Goal: Information Seeking & Learning: Check status

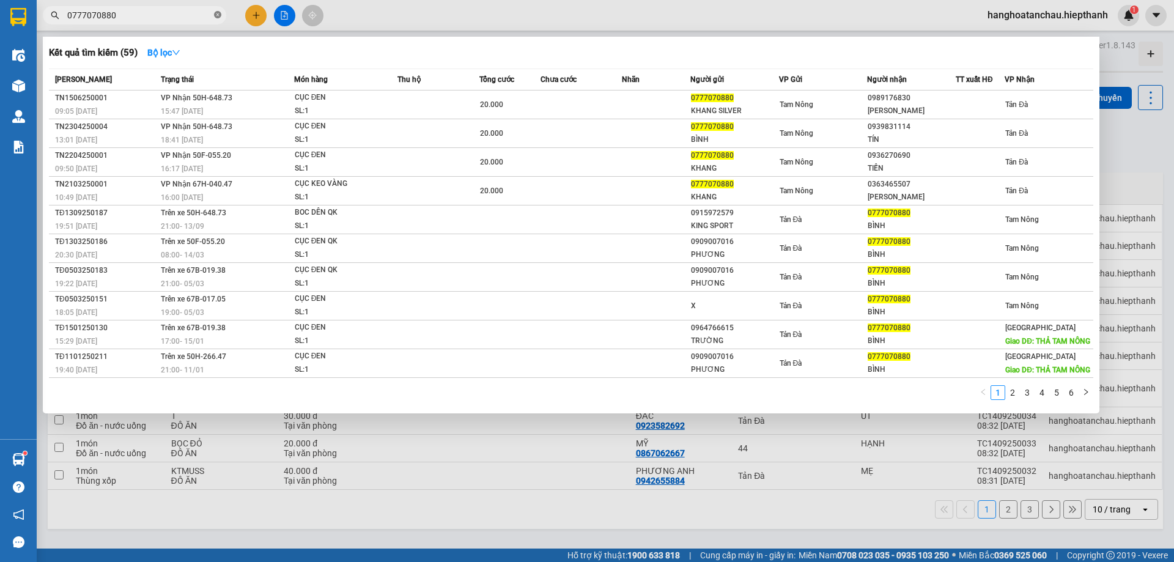
click at [219, 12] on icon "close-circle" at bounding box center [217, 14] width 7 height 7
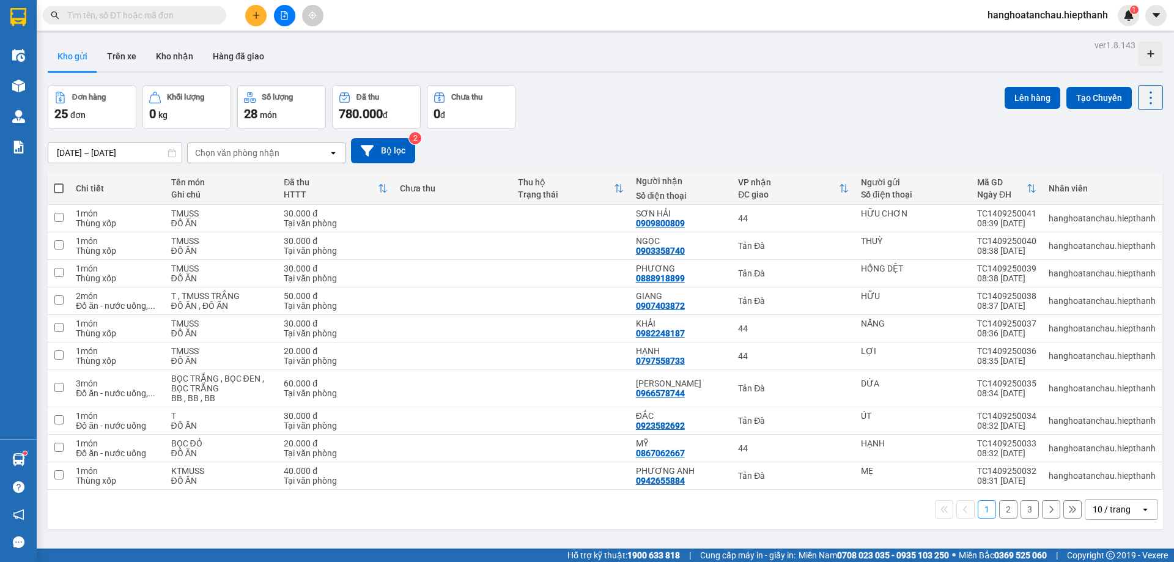
click at [287, 15] on icon "file-add" at bounding box center [284, 15] width 7 height 9
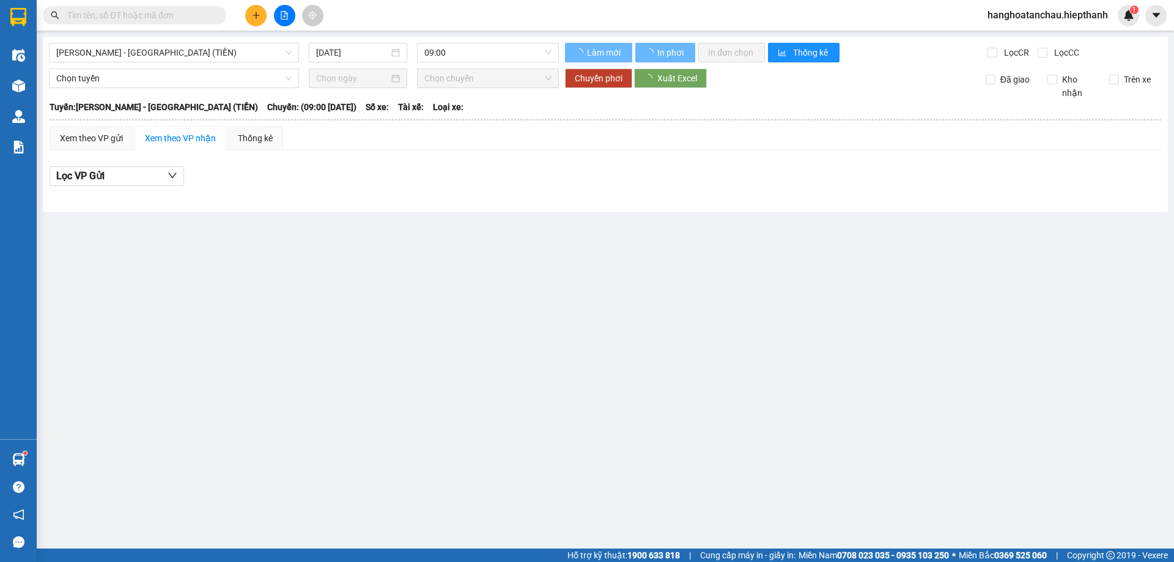
click at [224, 39] on div "[GEOGRAPHIC_DATA] - [GEOGRAPHIC_DATA] (TIỀN) [DATE] 09:00 Làm mới In phơi In đơ…" at bounding box center [605, 124] width 1125 height 175
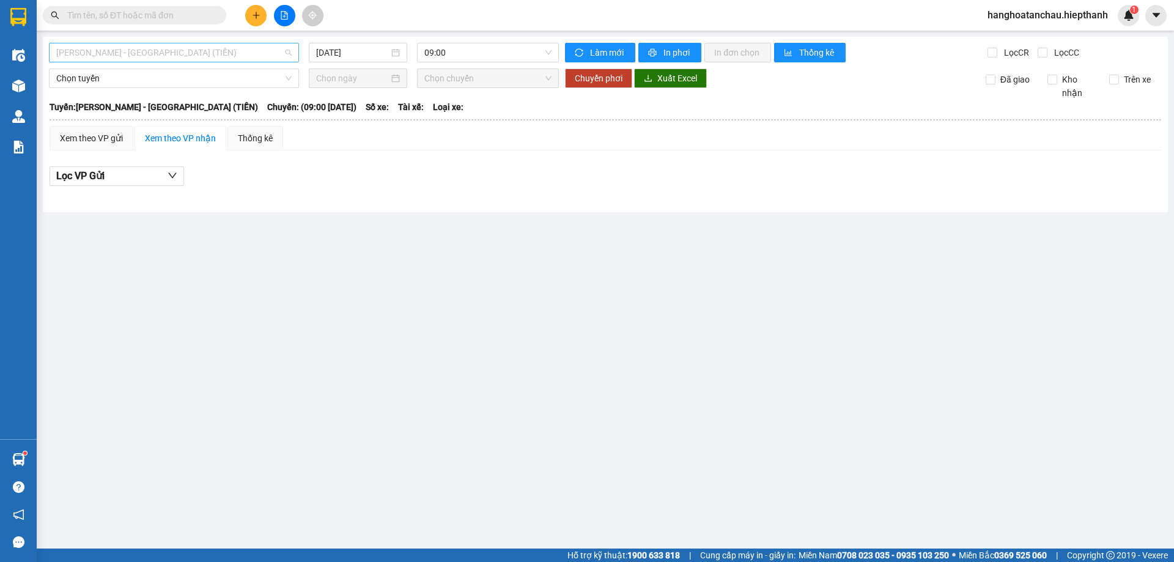
click at [218, 54] on span "[PERSON_NAME] - [GEOGRAPHIC_DATA] (TIỀN)" at bounding box center [173, 52] width 235 height 18
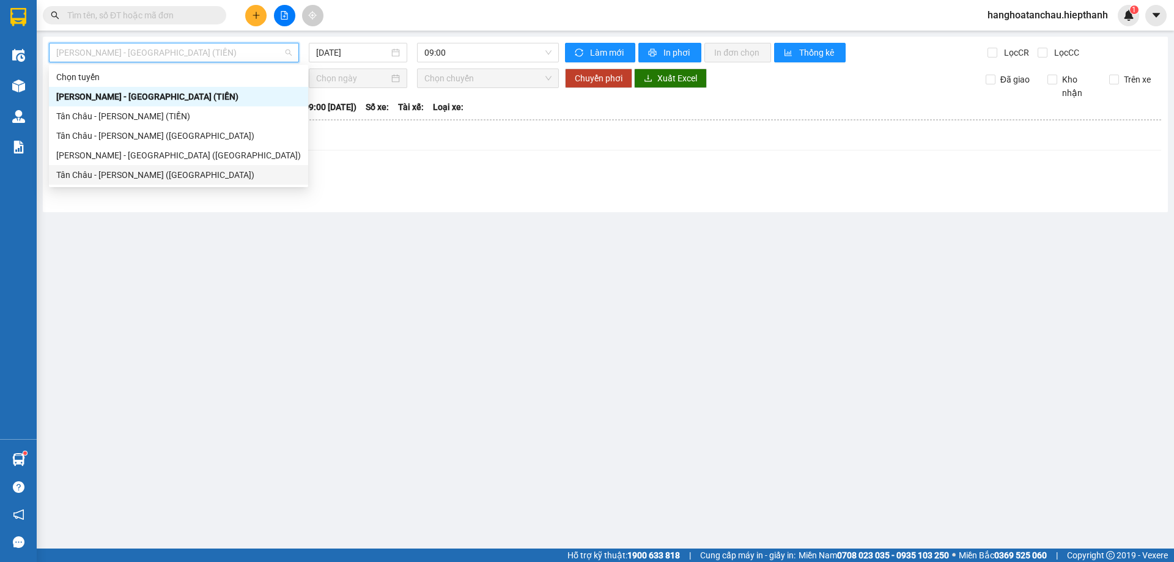
click at [125, 172] on div "Tân Châu - [PERSON_NAME] ([GEOGRAPHIC_DATA])" at bounding box center [178, 174] width 245 height 13
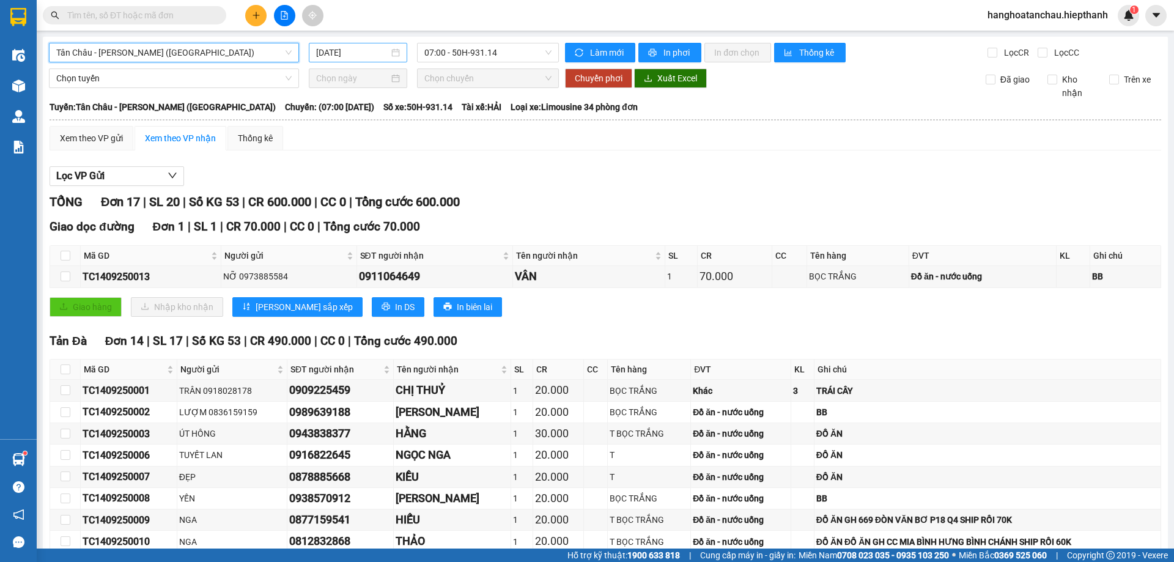
click at [328, 57] on input "[DATE]" at bounding box center [352, 52] width 73 height 13
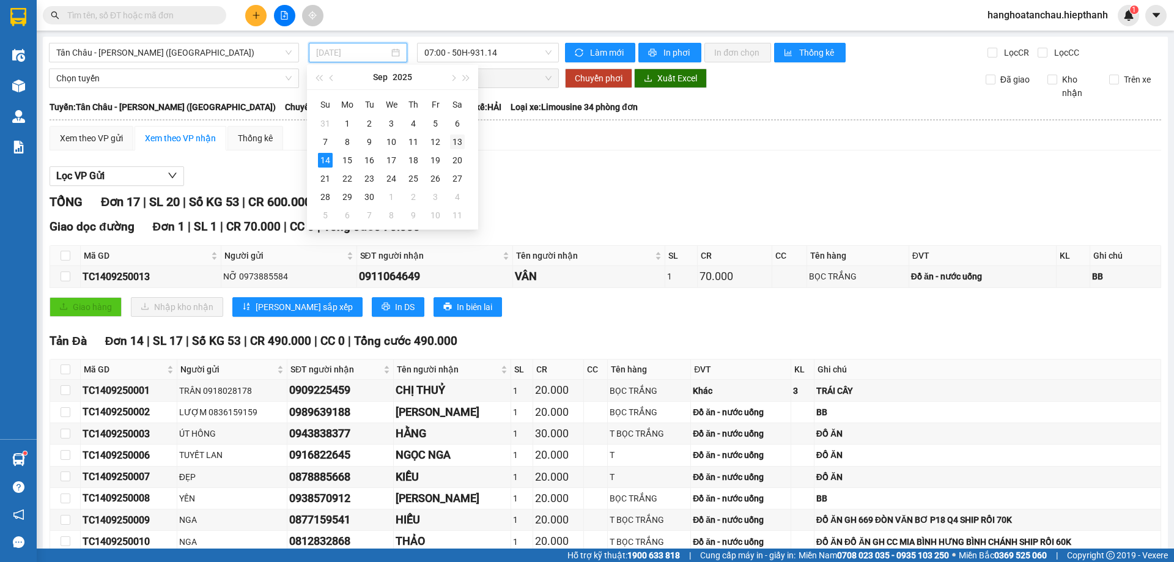
click at [455, 139] on div "13" at bounding box center [457, 142] width 15 height 15
type input "[DATE]"
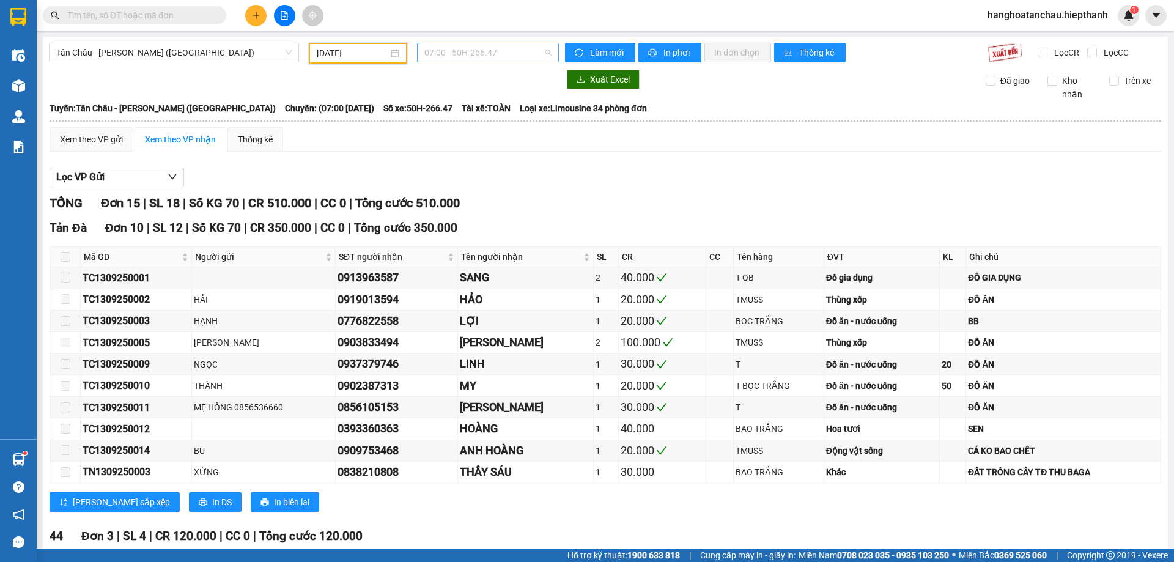
click at [499, 51] on span "07:00 - 50H-266.47" at bounding box center [487, 52] width 127 height 18
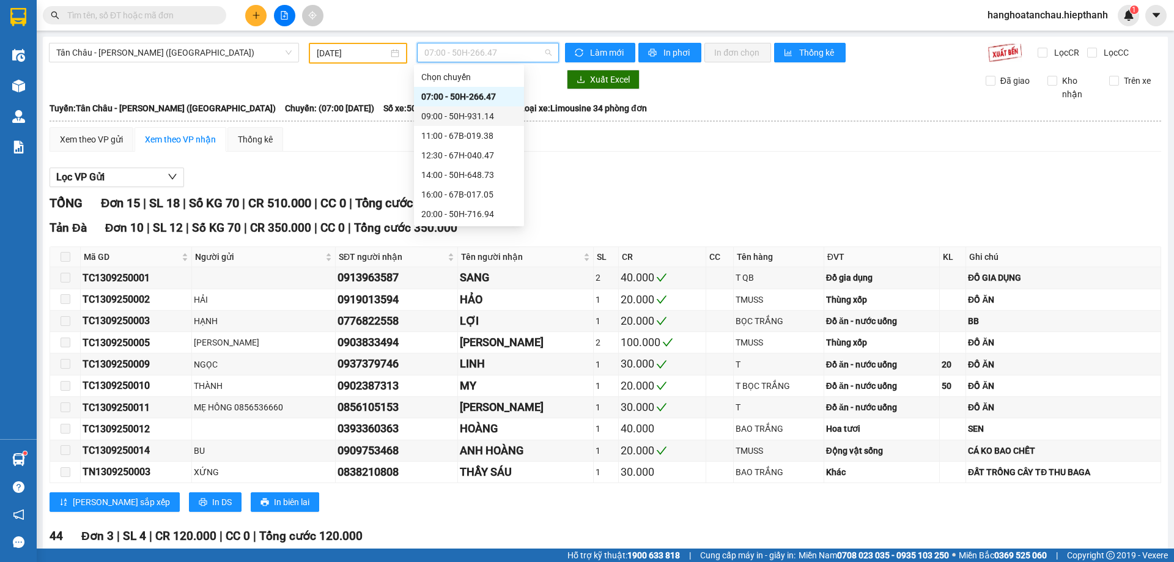
click at [470, 112] on div "09:00 - 50H-931.14" at bounding box center [468, 115] width 95 height 13
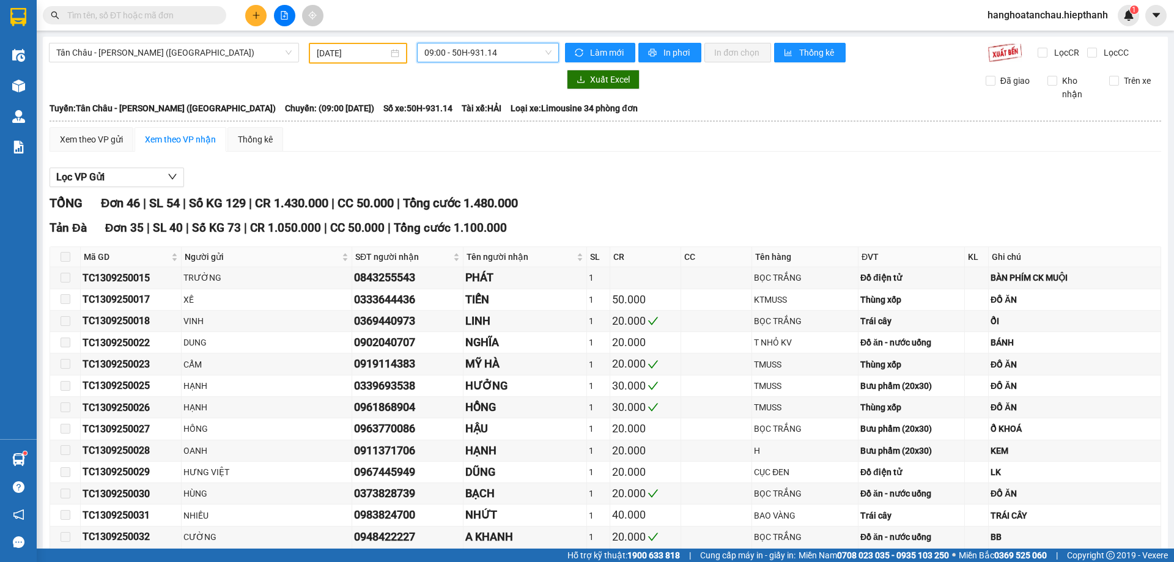
click at [474, 57] on span "09:00 - 50H-931.14" at bounding box center [487, 52] width 127 height 18
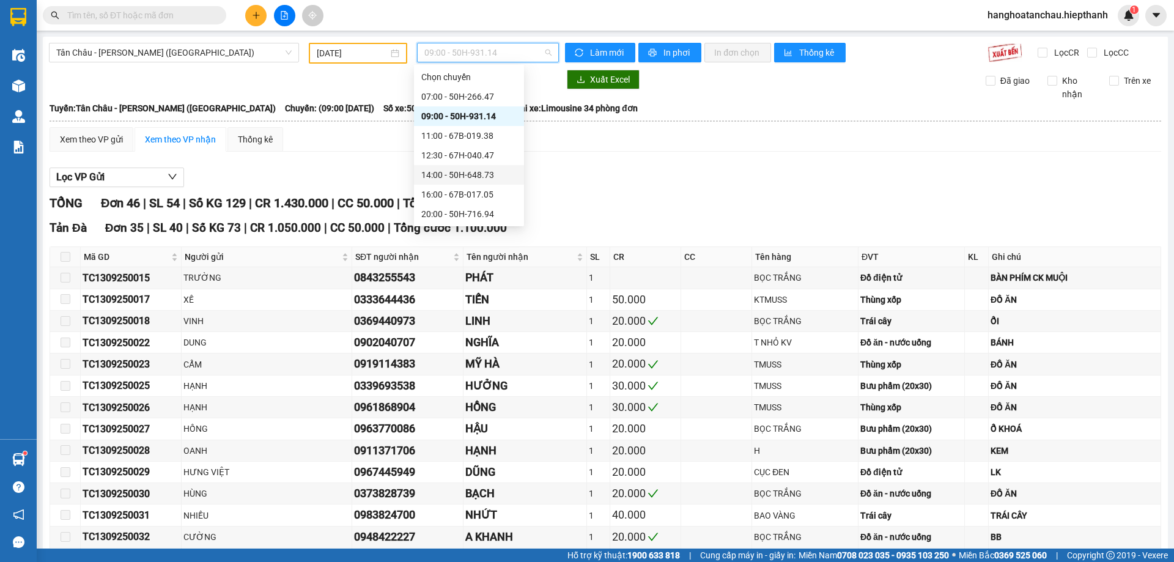
click at [474, 171] on div "14:00 - 50H-648.73" at bounding box center [468, 174] width 95 height 13
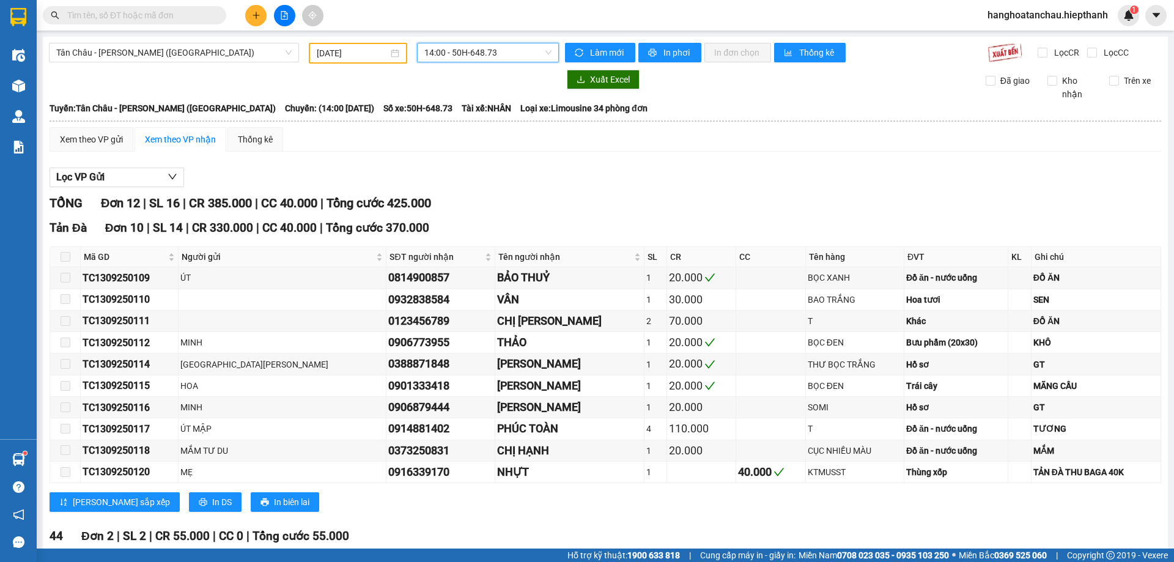
click at [622, 166] on div "Lọc VP Gửi TỔNG Đơn 12 | SL 16 | CR 385.000 | CC 40.000 | Tổng cước 425.000 [G…" at bounding box center [605, 411] width 1111 height 501
click at [468, 59] on span "14:00 - 50H-648.73" at bounding box center [487, 52] width 127 height 18
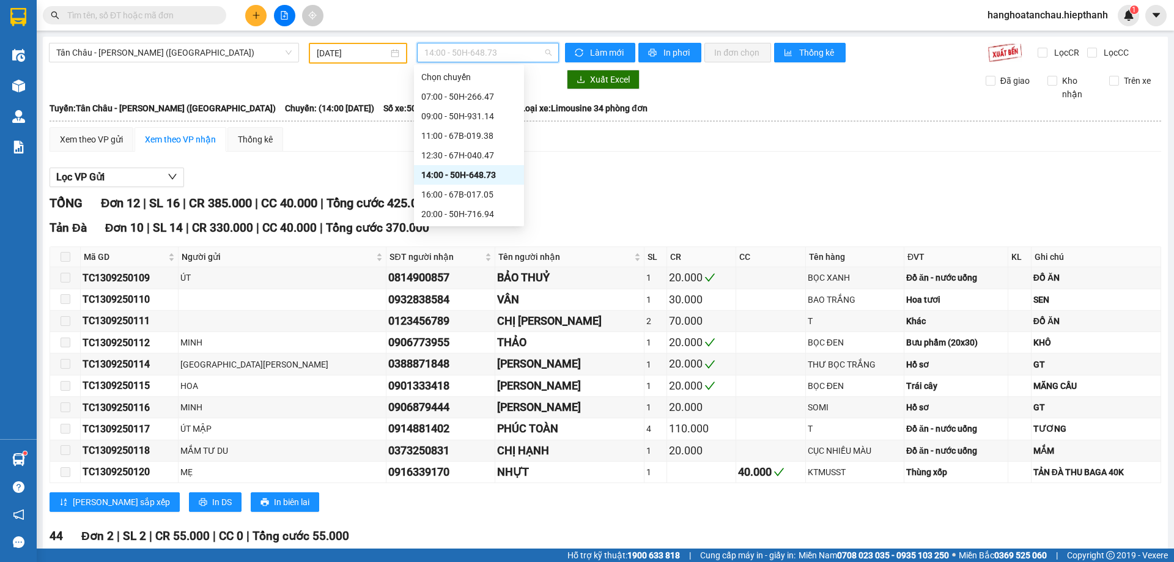
click at [685, 179] on div "Lọc VP Gửi" at bounding box center [605, 178] width 1111 height 20
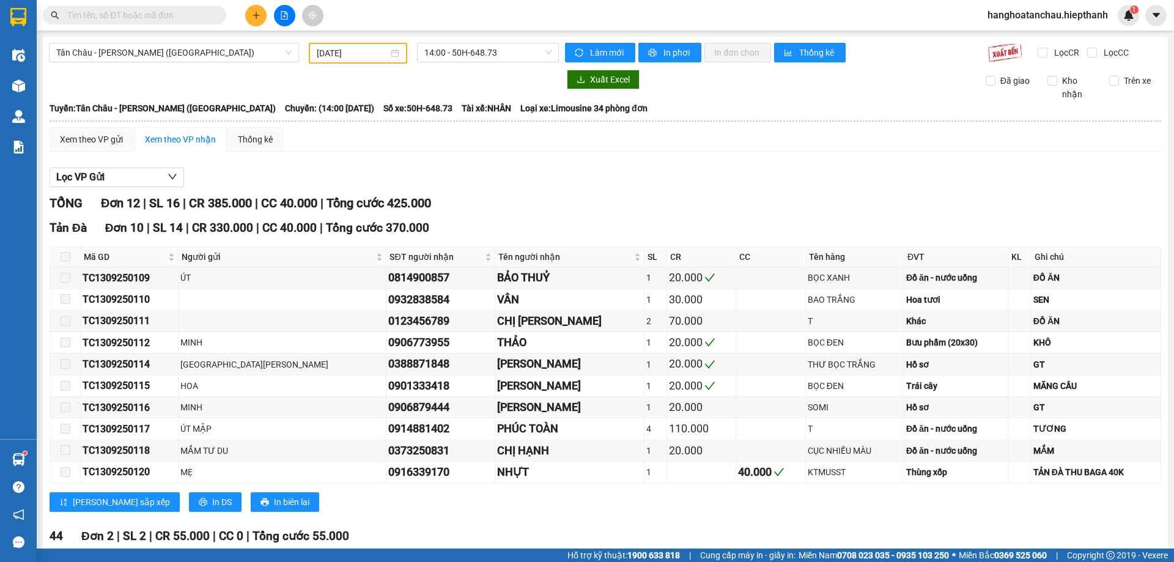
click at [550, 174] on div "Lọc VP Gửi" at bounding box center [605, 178] width 1111 height 20
click at [557, 166] on div "Lọc VP Gửi TỔNG Đơn 12 | SL 16 | CR 385.000 | CC 40.000 | Tổng cước 425.000 [G…" at bounding box center [605, 411] width 1111 height 501
click at [567, 161] on div "Lọc VP Gửi TỔNG Đơn 12 | SL 16 | CR 385.000 | CC 40.000 | Tổng cước 425.000 [G…" at bounding box center [605, 411] width 1111 height 501
drag, startPoint x: 471, startPoint y: 46, endPoint x: 473, endPoint y: 53, distance: 7.2
click at [473, 47] on span "14:00 - 50H-648.73" at bounding box center [487, 52] width 127 height 18
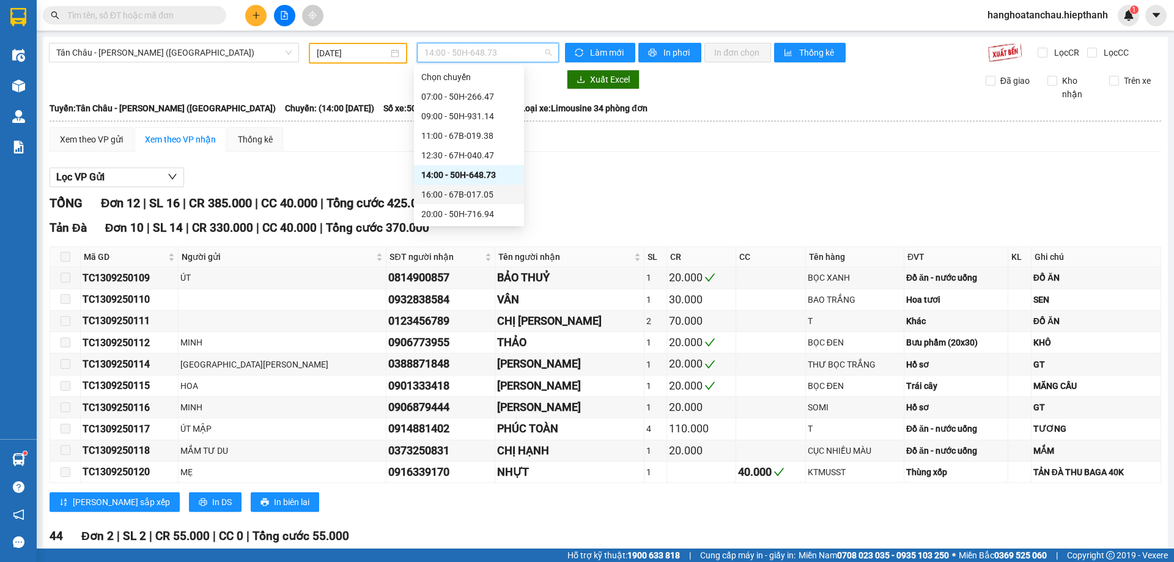
click at [465, 194] on div "16:00 - 67B-017.05" at bounding box center [468, 194] width 95 height 13
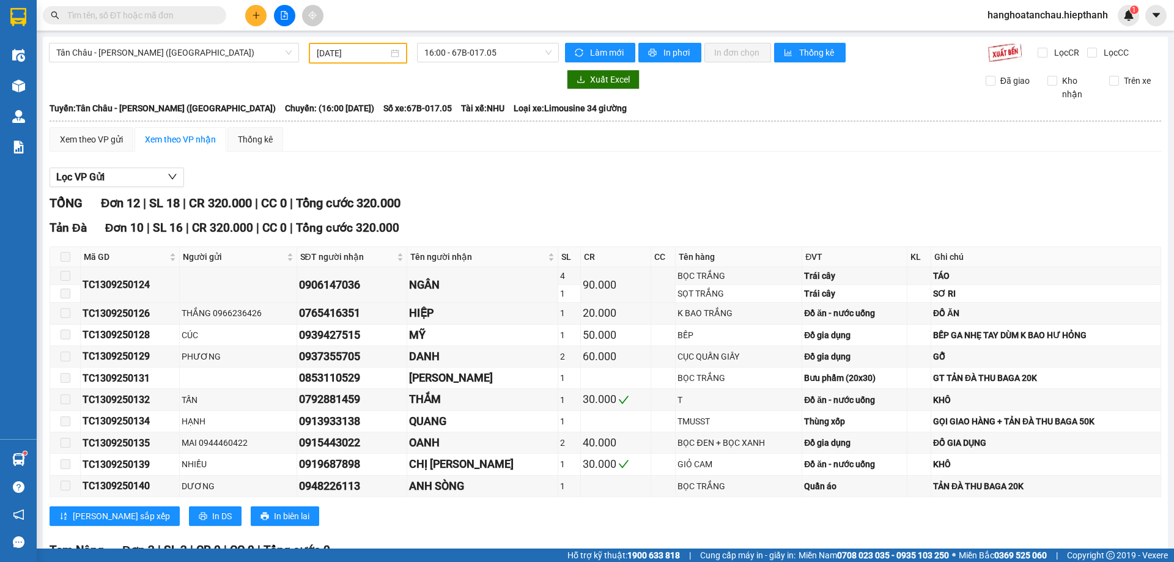
click at [633, 182] on div "Lọc VP Gửi" at bounding box center [605, 178] width 1111 height 20
click at [522, 204] on div "TỔNG Đơn 12 | SL 18 | CR 320.000 | CC 0 | Tổng cước 320.000" at bounding box center [605, 203] width 1111 height 19
click at [523, 194] on div "TỔNG Đơn 12 | SL 18 | CR 320.000 | CC 0 | Tổng cước 320.000" at bounding box center [605, 203] width 1111 height 19
click at [369, 55] on input "[DATE]" at bounding box center [353, 52] width 72 height 13
click at [560, 159] on div "Xem theo VP gửi Xem theo VP nhận Thống kê Lọc VP Gửi TỔNG Đơn 12 | SL 18 | CR …" at bounding box center [605, 401] width 1111 height 549
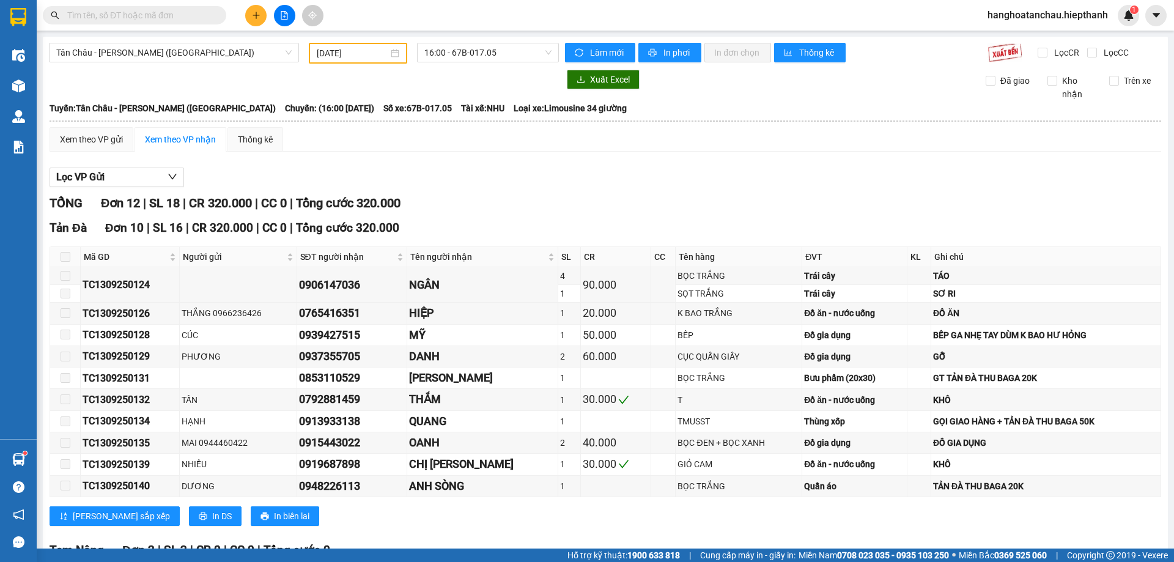
click at [498, 158] on div "Xem theo VP gửi Xem theo VP nhận Thống kê Lọc VP Gửi TỔNG Đơn 12 | SL 18 | CR …" at bounding box center [605, 401] width 1111 height 549
click at [583, 146] on div "Xem theo VP gửi Xem theo VP nhận Thống kê" at bounding box center [605, 139] width 1111 height 24
click at [477, 48] on span "16:00 - 67B-017.05" at bounding box center [487, 52] width 127 height 18
click at [647, 195] on div "TỔNG Đơn 12 | SL 18 | CR 320.000 | CC 0 | Tổng cước 320.000" at bounding box center [605, 203] width 1111 height 19
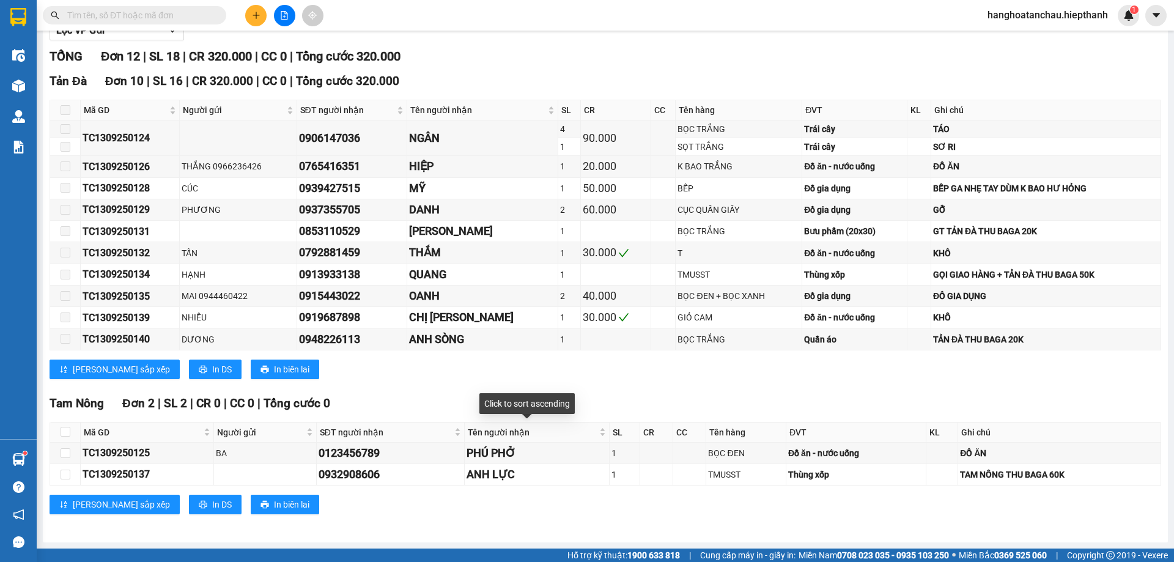
click at [595, 394] on div "Tam Nông Đơn 2 | SL 2 | CR 0 | CC 0 | Tổng cước 0" at bounding box center [605, 403] width 1111 height 18
click at [610, 371] on div "[PERSON_NAME] sắp xếp In DS In biên lai" at bounding box center [605, 369] width 1111 height 20
click at [613, 381] on div "[GEOGRAPHIC_DATA] 10 | SL 16 | CR 320.000 | CC 0 | Tổng cước 320.000 Mã GD Ngườ…" at bounding box center [605, 229] width 1111 height 315
click at [641, 375] on div "[PERSON_NAME] sắp xếp In DS In biên lai" at bounding box center [605, 369] width 1111 height 20
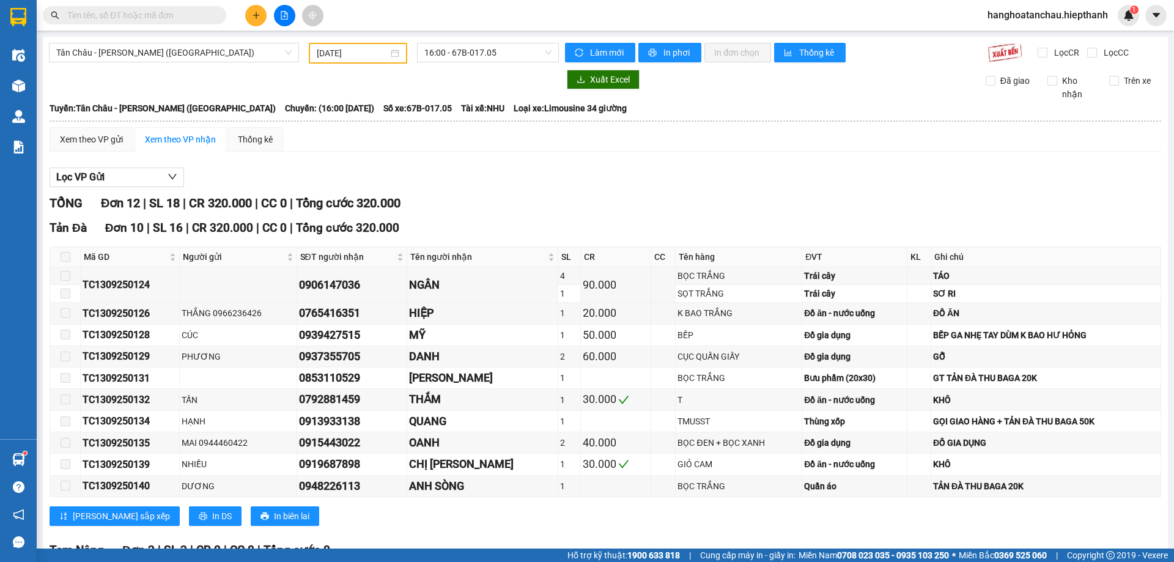
click at [535, 172] on div "Lọc VP Gửi" at bounding box center [605, 178] width 1111 height 20
click at [470, 47] on span "16:00 - 67B-017.05" at bounding box center [487, 52] width 127 height 18
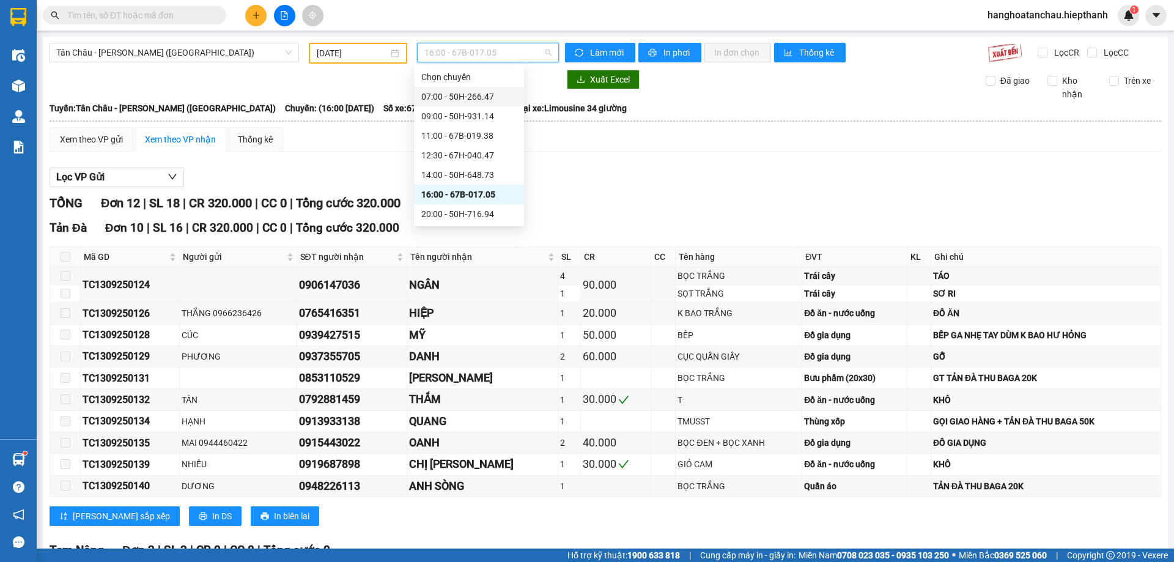
click at [688, 212] on div "TỔNG Đơn 12 | SL 18 | CR 320.000 | CC 0 | Tổng cước 320.000" at bounding box center [605, 203] width 1111 height 19
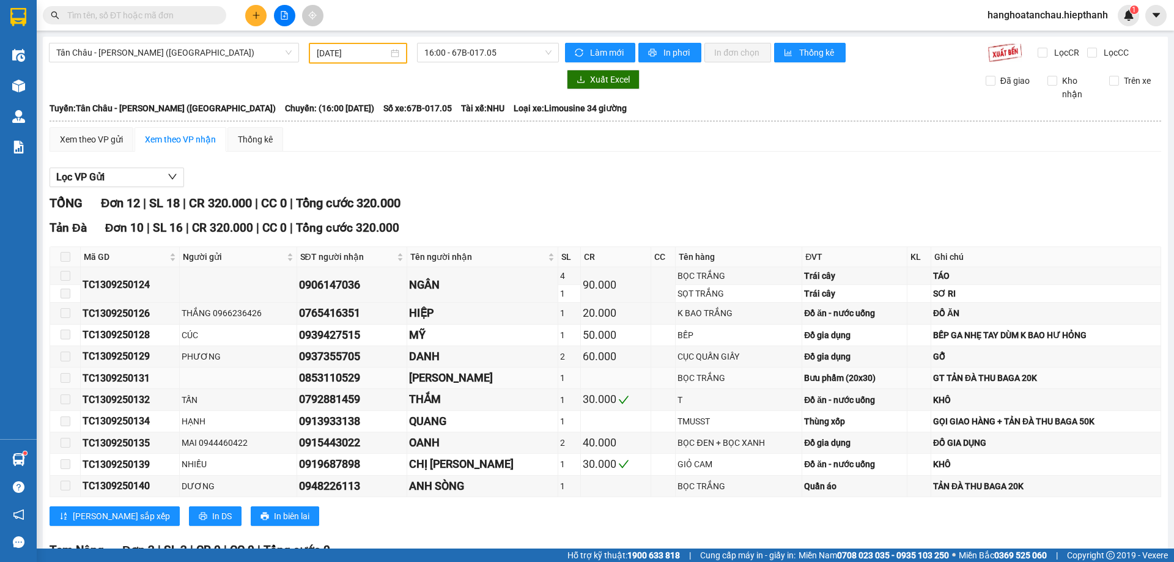
scroll to position [147, 0]
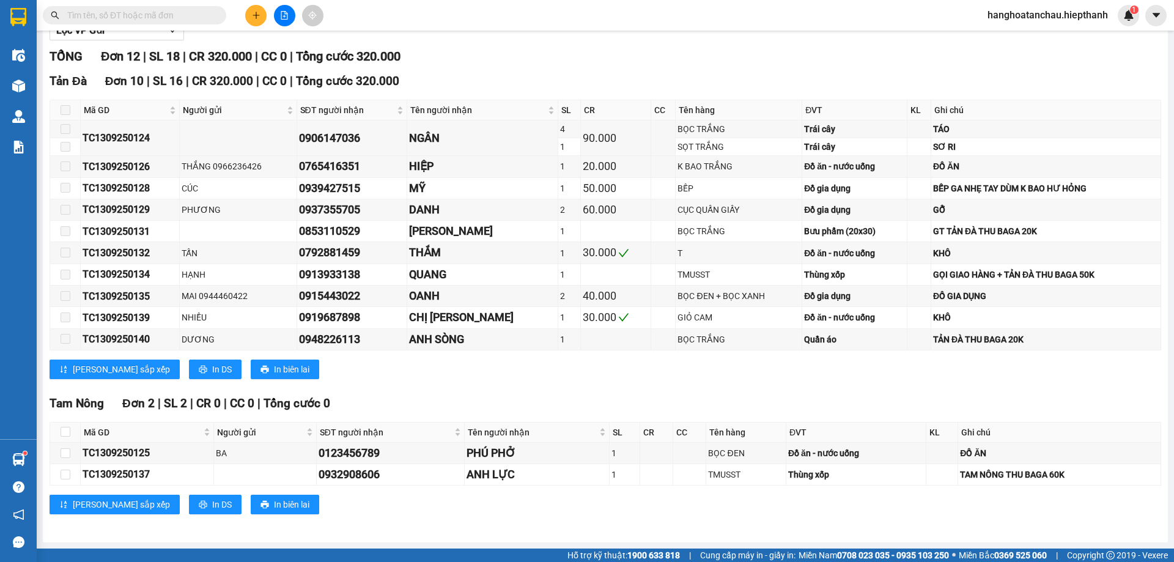
click at [689, 377] on div "[PERSON_NAME] sắp xếp In DS In biên lai" at bounding box center [605, 369] width 1111 height 20
click at [637, 388] on div "[GEOGRAPHIC_DATA] 10 | SL 16 | CR 320.000 | CC 0 | Tổng cước 320.000 Mã GD Ngườ…" at bounding box center [605, 229] width 1111 height 315
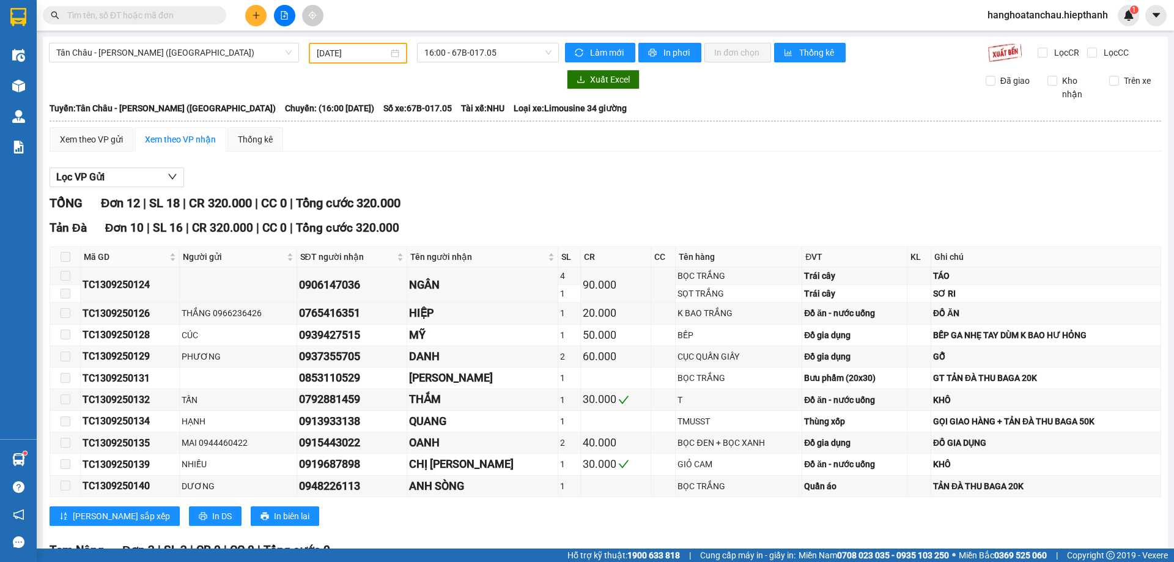
click at [437, 161] on div "Lọc VP Gửi TỔNG Đơn 12 | SL 18 | CR 320.000 | CC 0 | Tổng cước 320.000 [GEOGRA…" at bounding box center [605, 418] width 1111 height 515
